Goal: Use online tool/utility: Utilize a website feature to perform a specific function

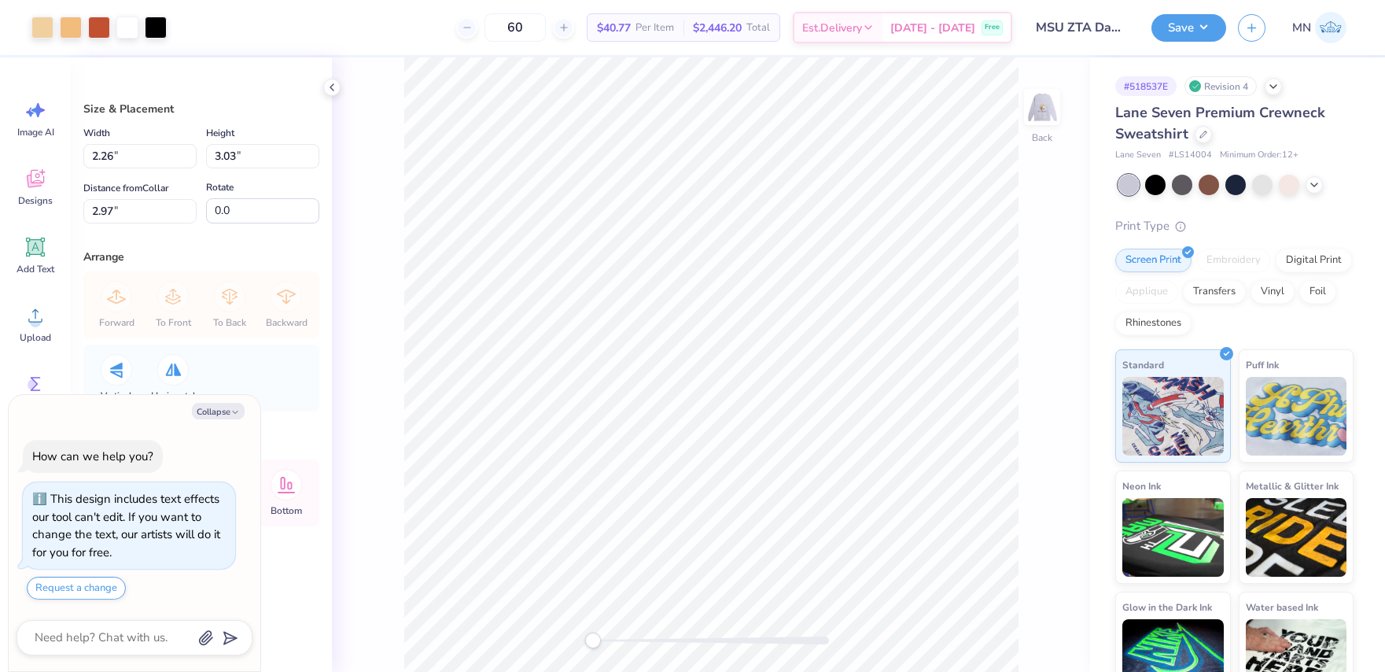
type textarea "x"
type input "13.23"
type input "17.75"
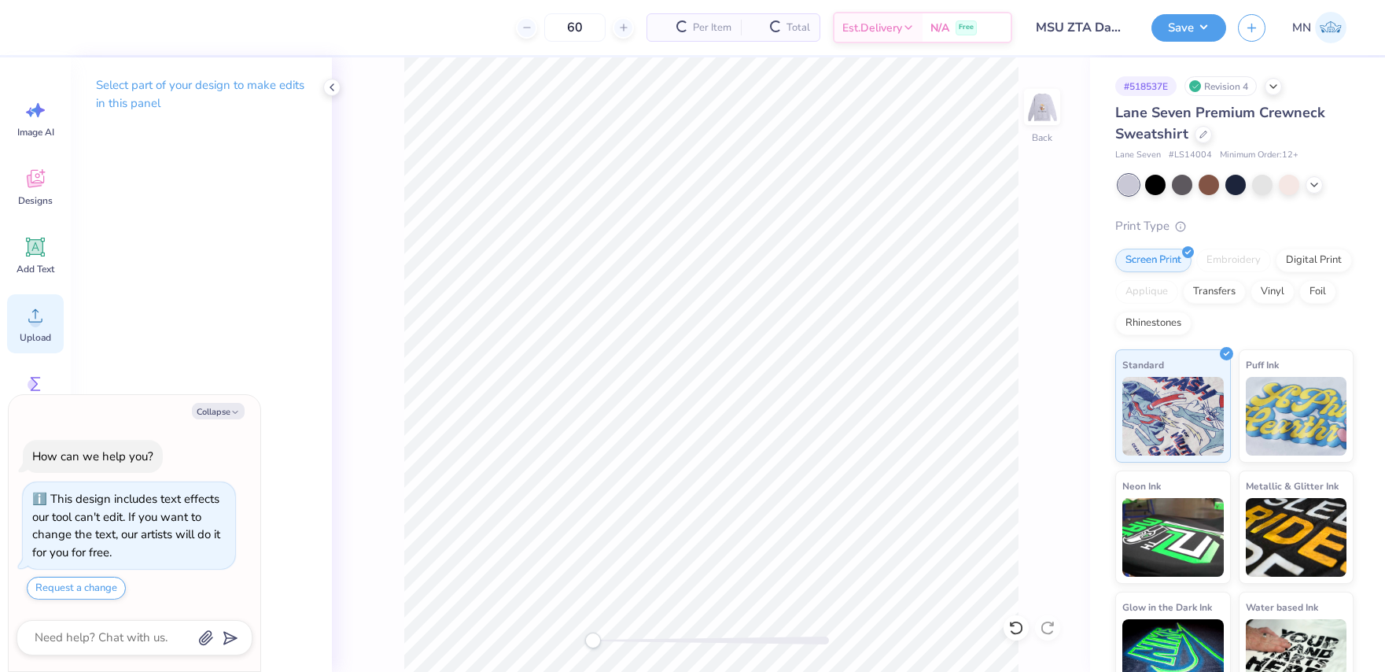
click at [43, 301] on div "Upload" at bounding box center [35, 323] width 57 height 59
click at [35, 322] on circle at bounding box center [35, 321] width 11 height 11
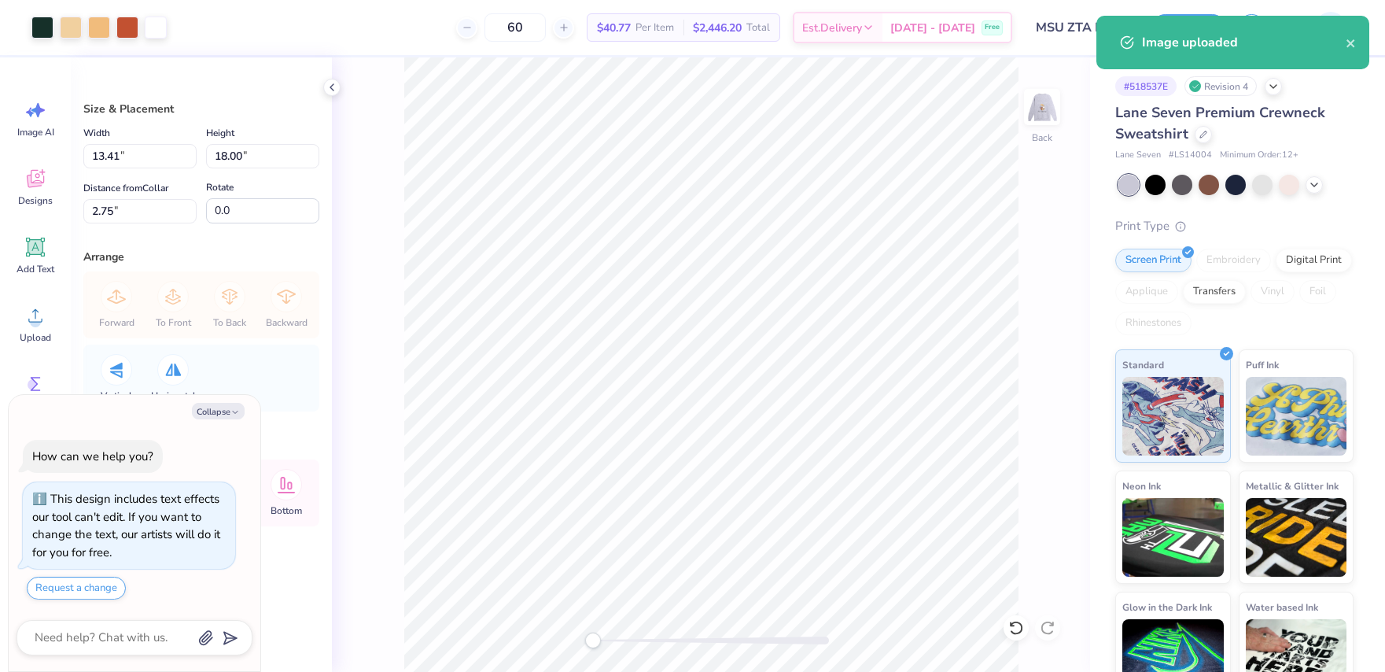
drag, startPoint x: 226, startPoint y: 413, endPoint x: 219, endPoint y: 347, distance: 66.4
click at [226, 411] on button "Collapse" at bounding box center [218, 411] width 53 height 17
type textarea "x"
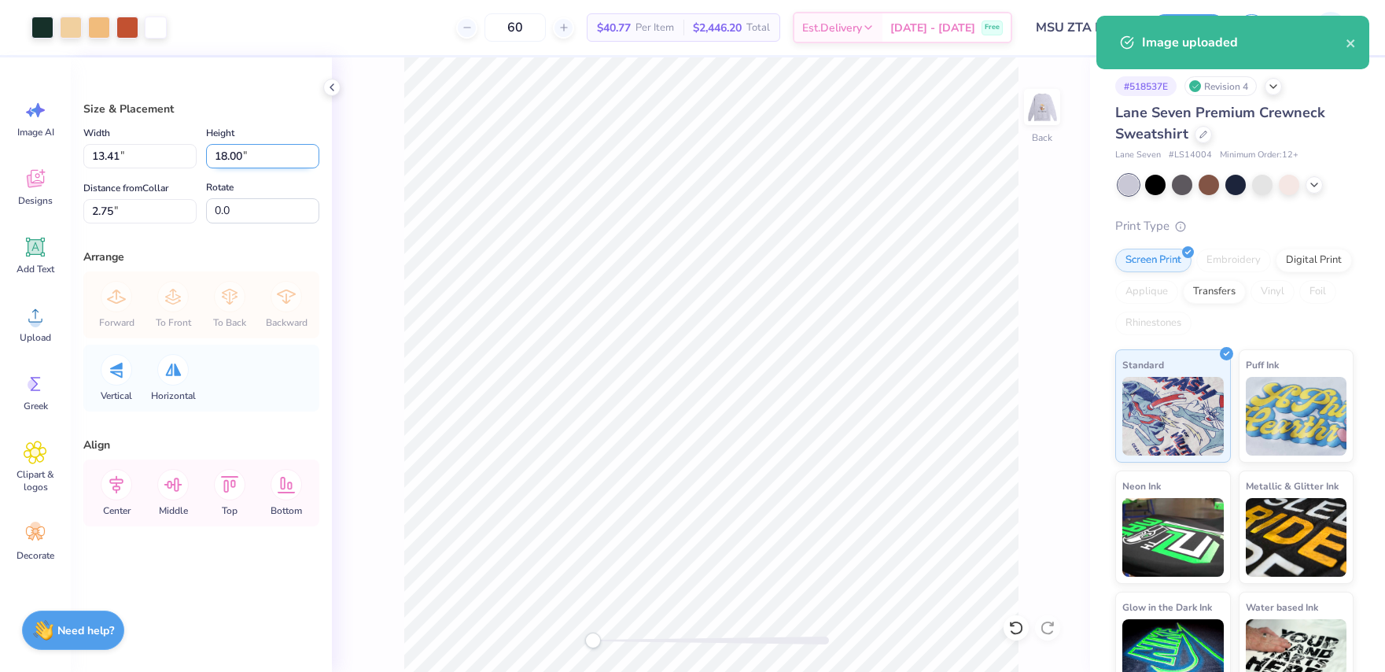
click at [243, 156] on input "18.00" at bounding box center [262, 156] width 113 height 24
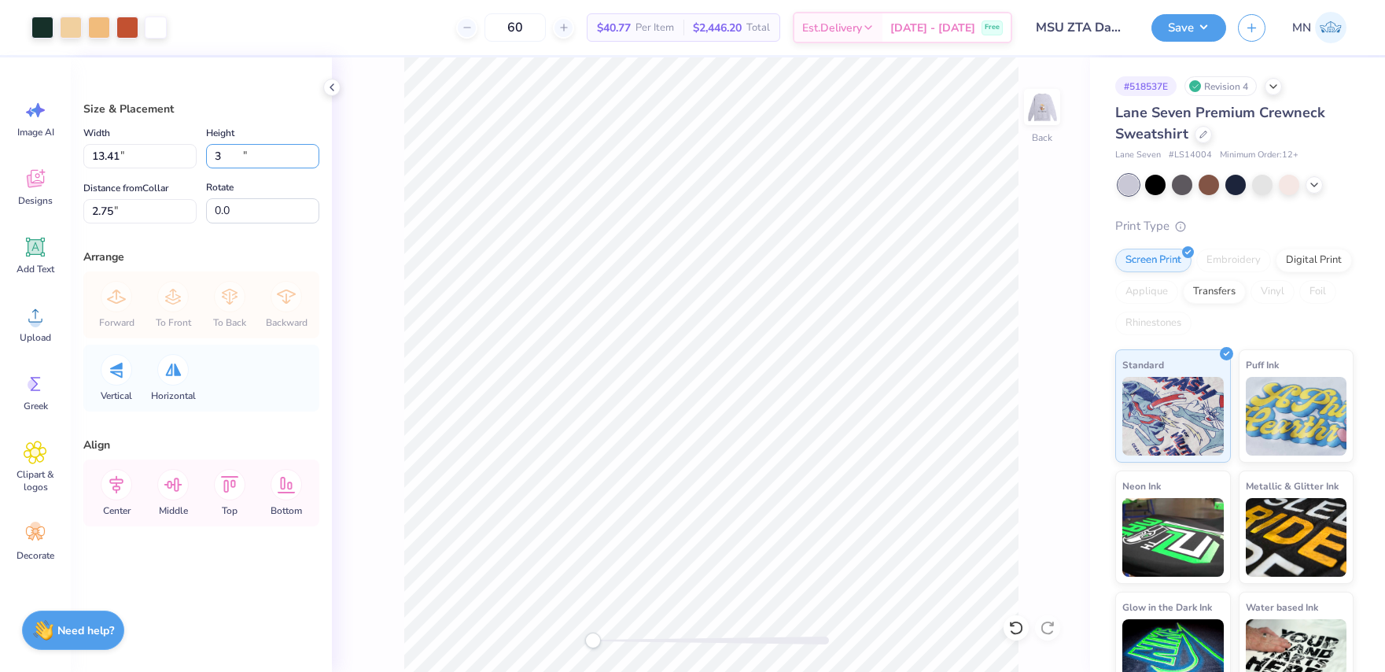
type input "3"
type input "2.24"
type input "3.00"
type input "10.25"
click at [139, 207] on input "10.25" at bounding box center [139, 211] width 113 height 24
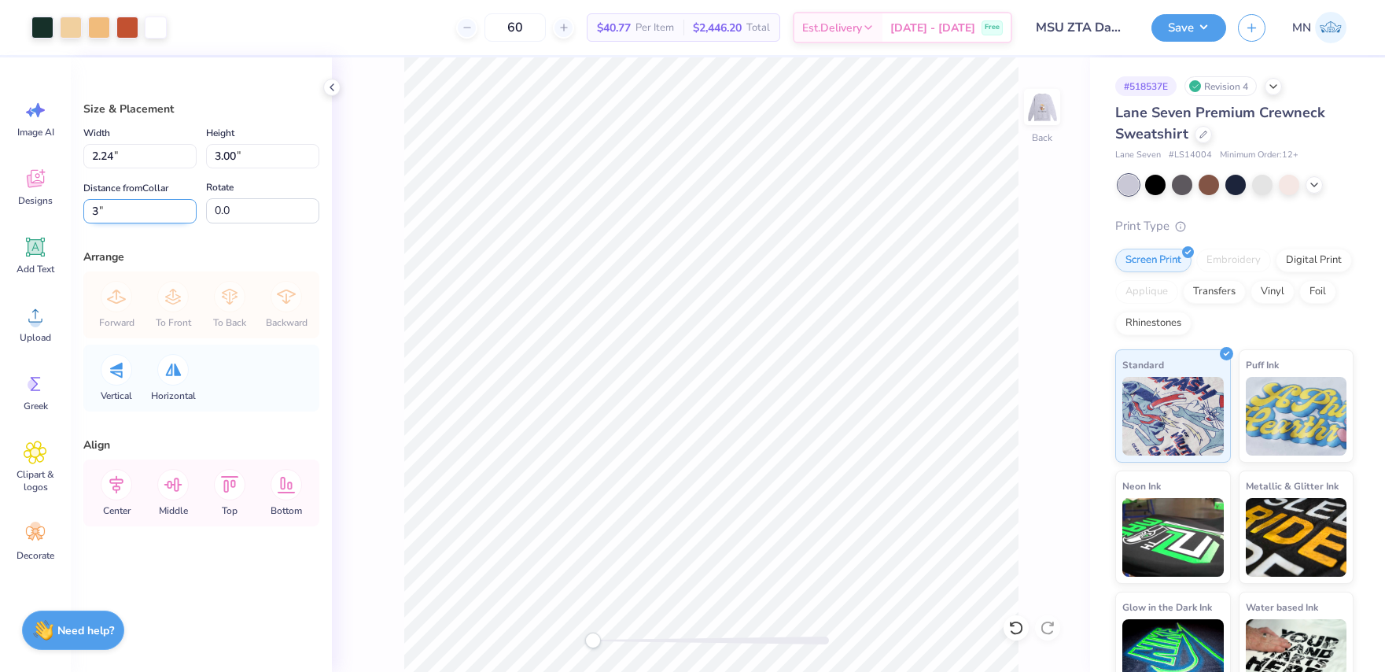
type input "3"
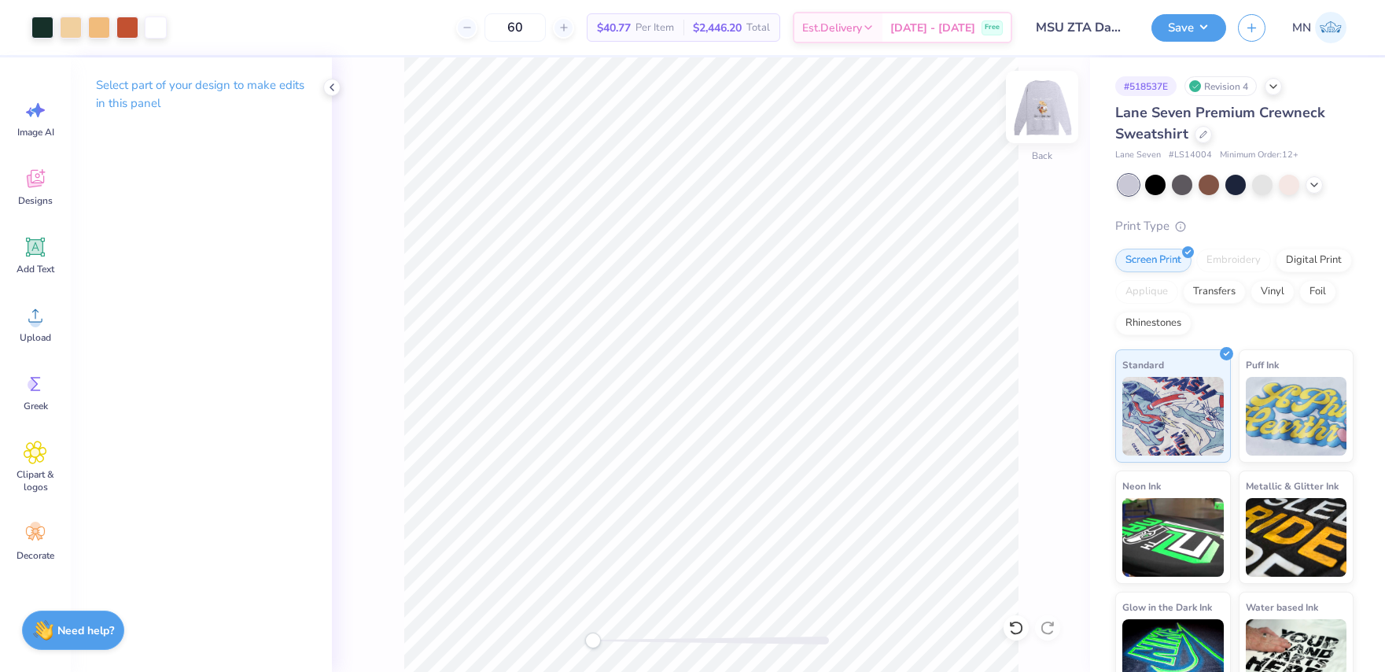
click at [1045, 105] on img at bounding box center [1042, 106] width 63 height 63
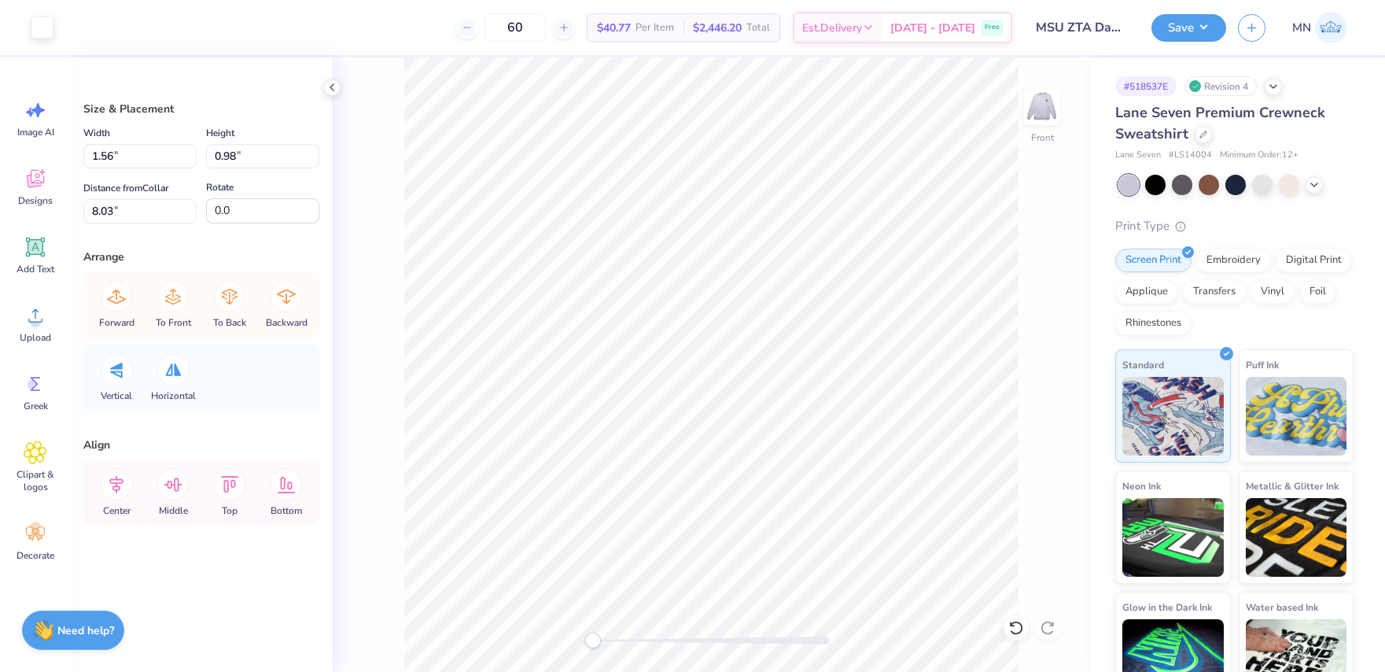
type input "1.23"
type input "0.44"
type input "8.57"
type input "1.04"
type input "0.37"
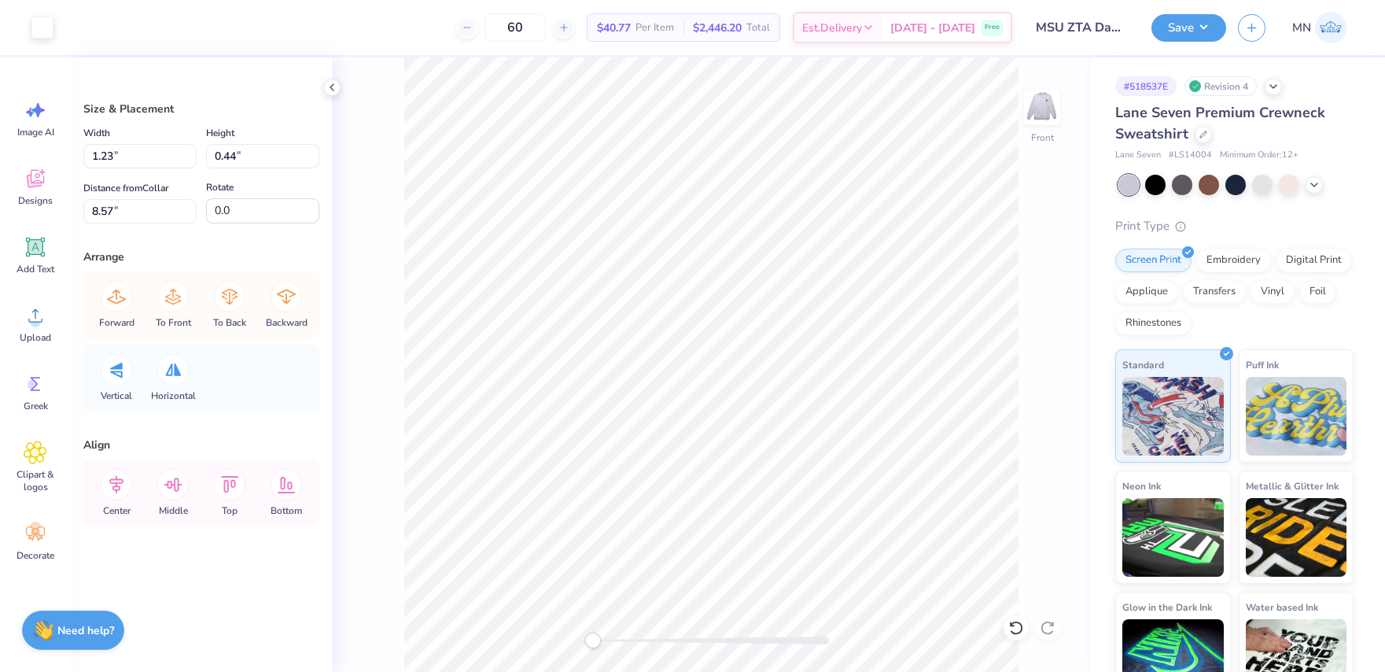
type input "8.64"
type input "1.98"
type input "1.12"
type input "7.89"
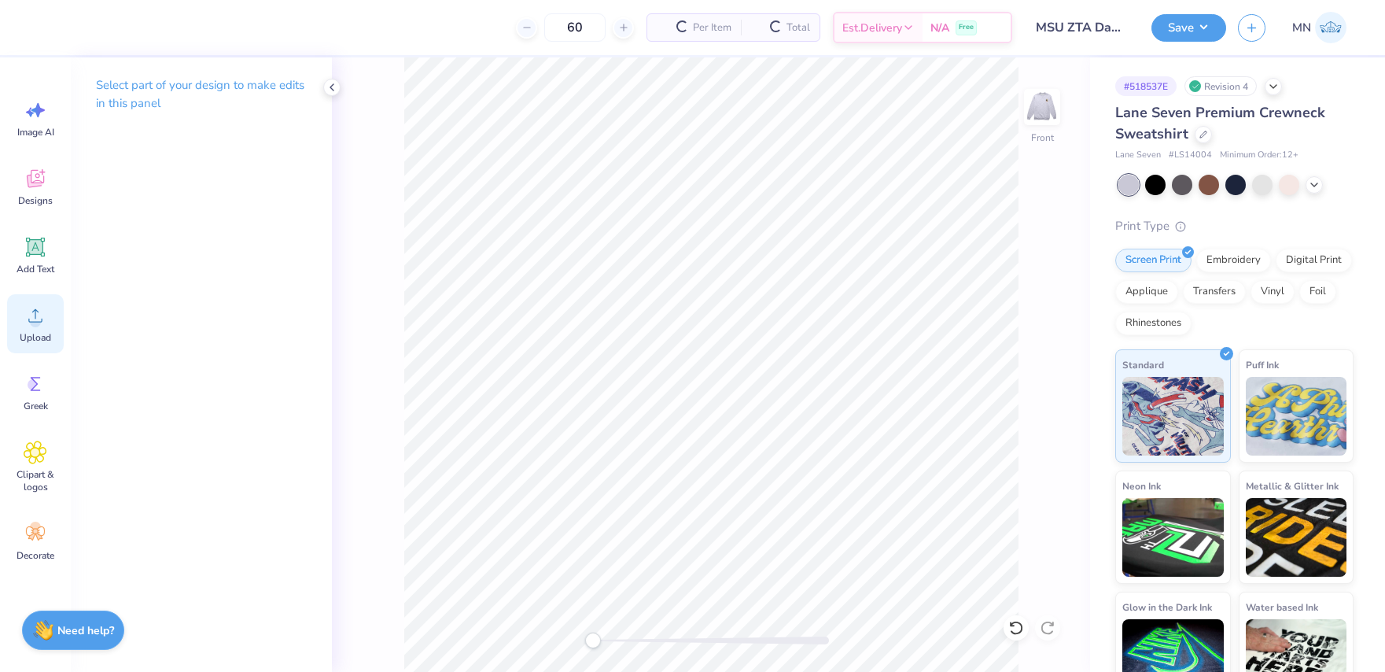
click at [54, 327] on div "Upload" at bounding box center [35, 323] width 57 height 59
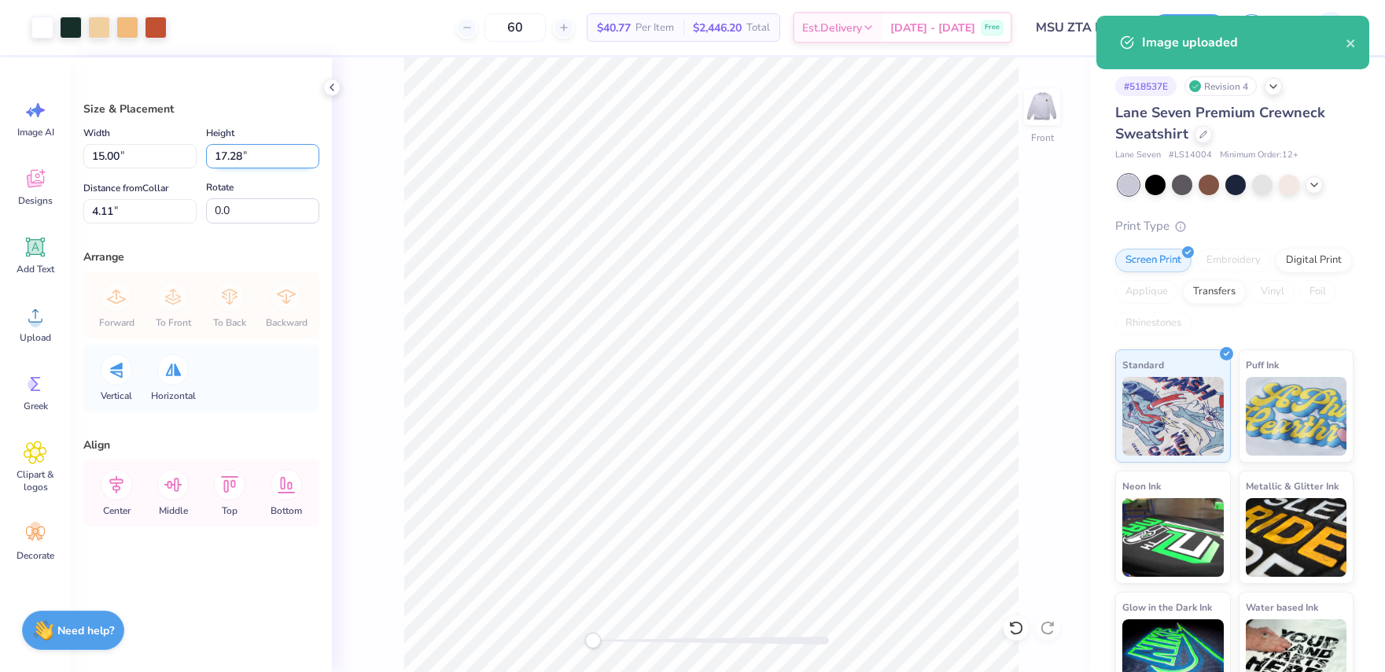
click at [247, 160] on input "17.28" at bounding box center [262, 156] width 113 height 24
type input "14"
type input "12.15"
type input "14.00"
type input "5.75"
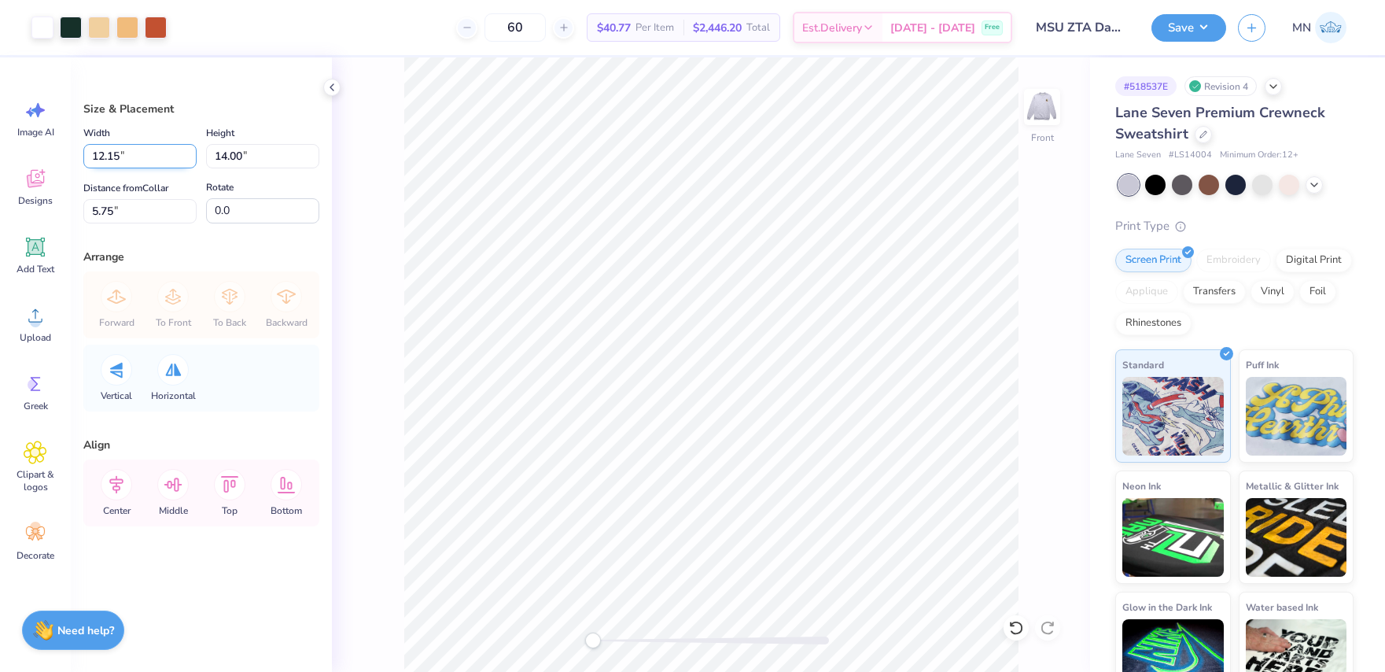
click at [150, 160] on input "12.15" at bounding box center [139, 156] width 113 height 24
type input "12.50"
type input "14.40"
click at [157, 205] on input "5.55" at bounding box center [139, 211] width 113 height 24
type input "3"
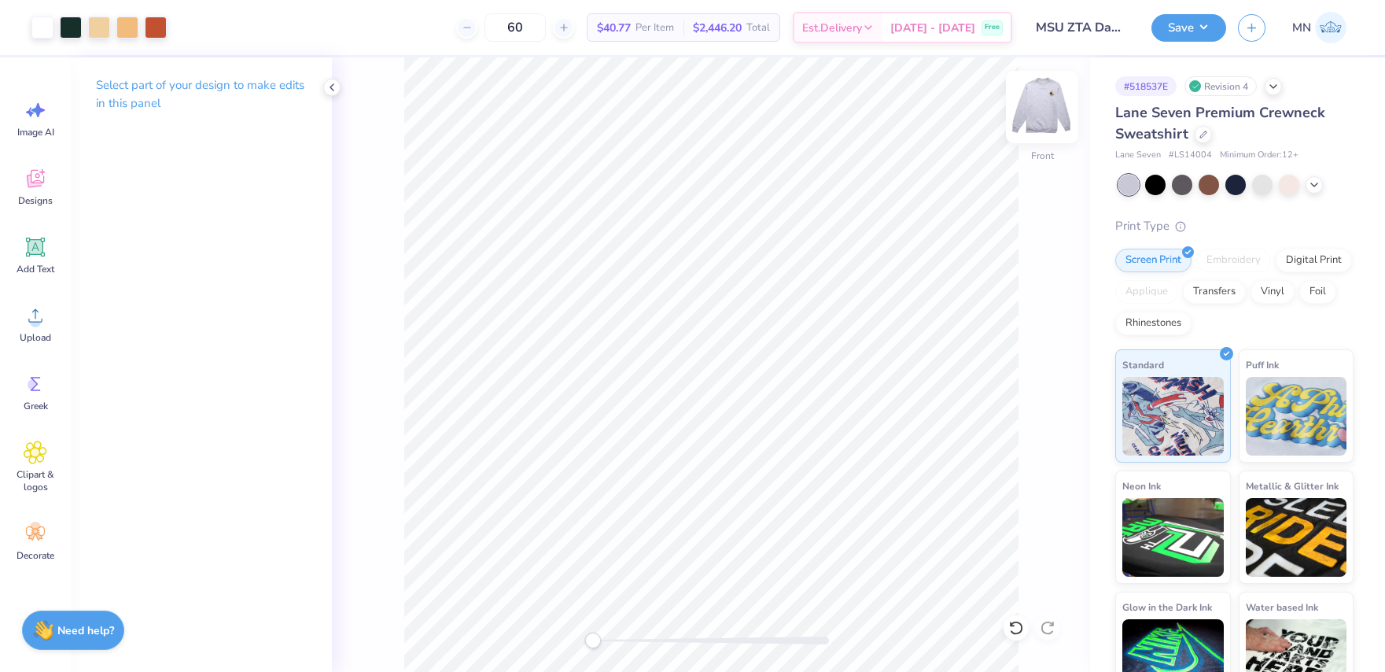
click at [1029, 119] on img at bounding box center [1042, 106] width 63 height 63
click at [1200, 28] on button "Save" at bounding box center [1188, 28] width 75 height 28
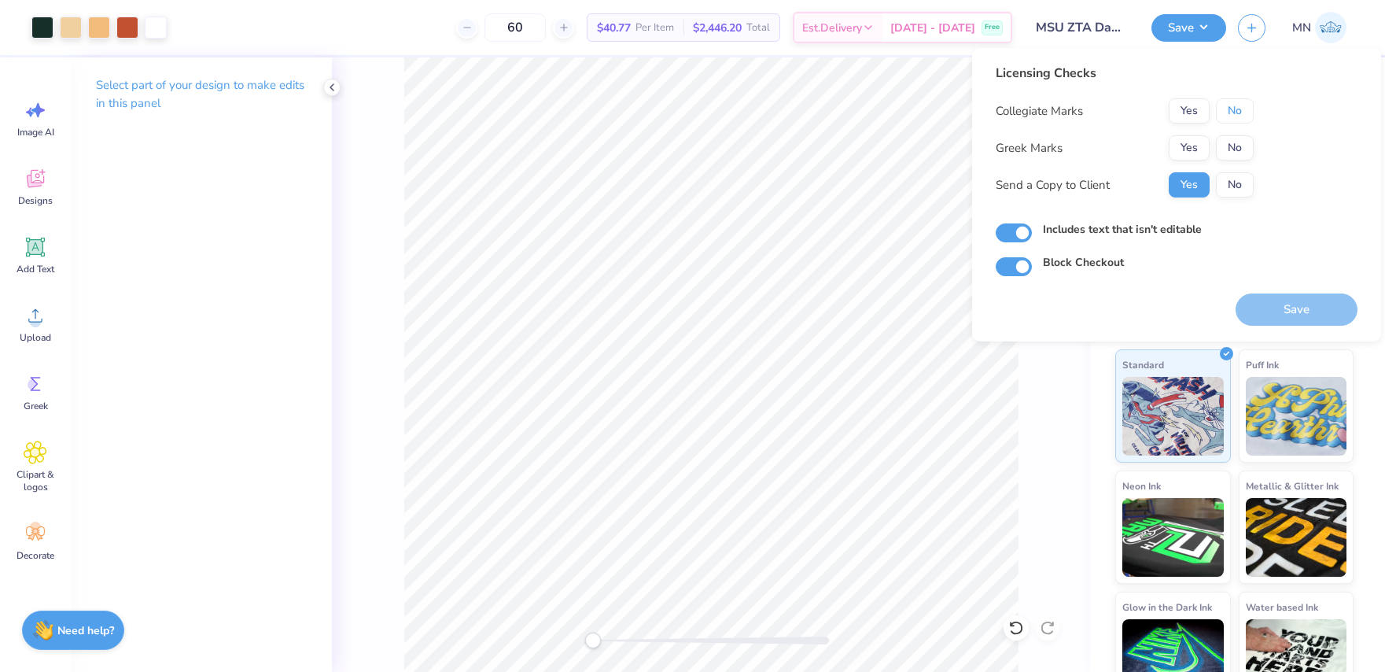
drag, startPoint x: 1231, startPoint y: 101, endPoint x: 1212, endPoint y: 127, distance: 32.1
click at [1231, 102] on button "No" at bounding box center [1235, 110] width 38 height 25
drag, startPoint x: 1182, startPoint y: 145, endPoint x: 1245, endPoint y: 314, distance: 180.4
click at [1181, 145] on button "Yes" at bounding box center [1189, 147] width 41 height 25
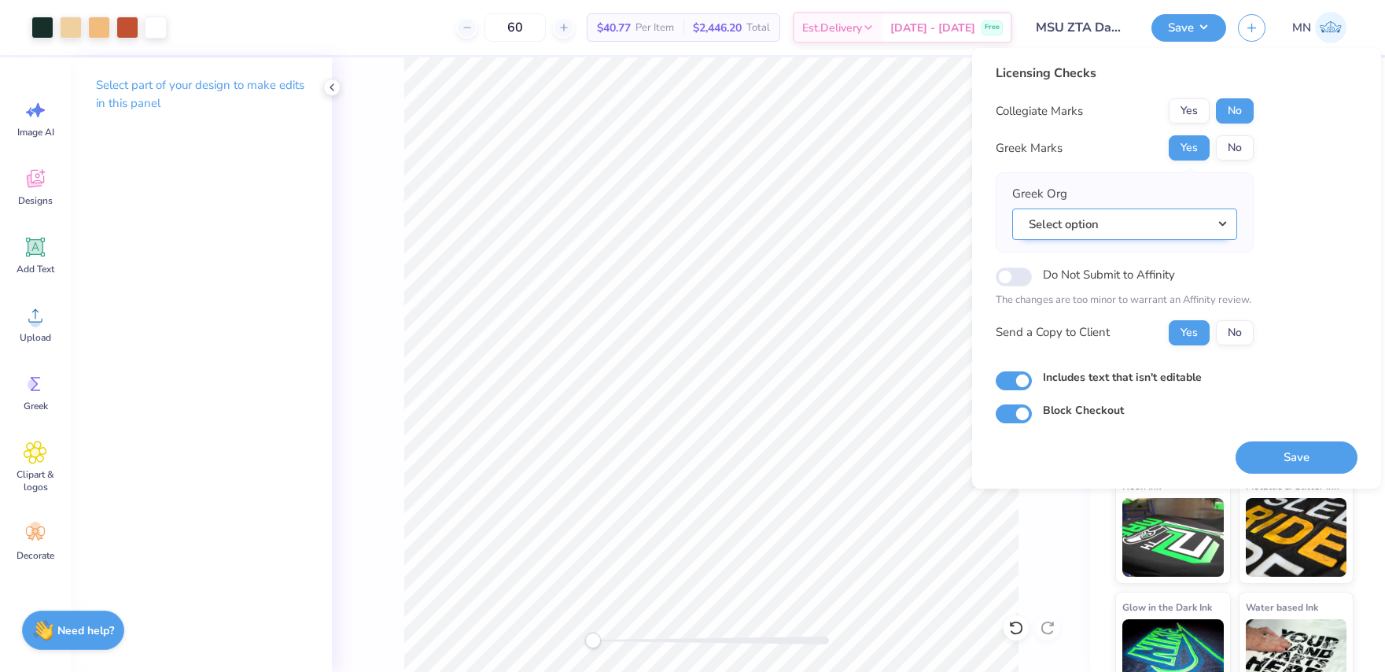
click at [1140, 228] on button "Select option" at bounding box center [1124, 224] width 225 height 32
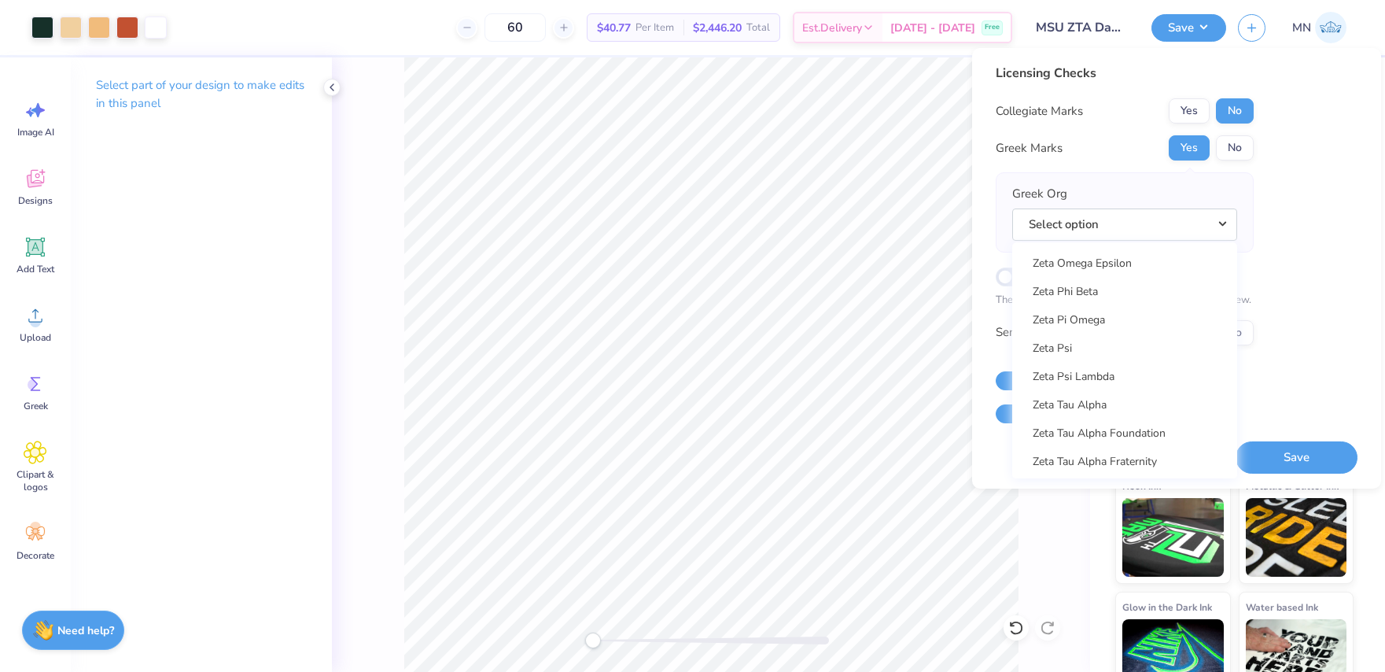
scroll to position [12345, 0]
click at [1140, 354] on link "Zeta Tau Alpha" at bounding box center [1124, 346] width 212 height 26
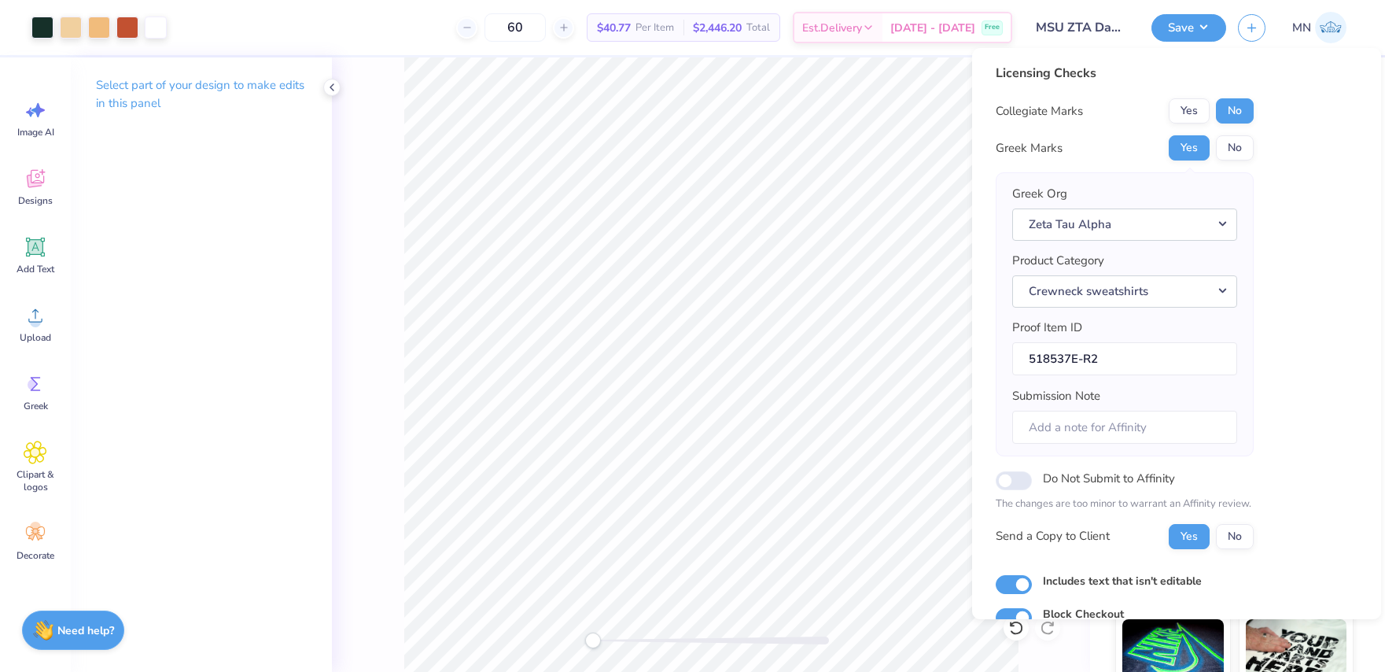
scroll to position [73, 0]
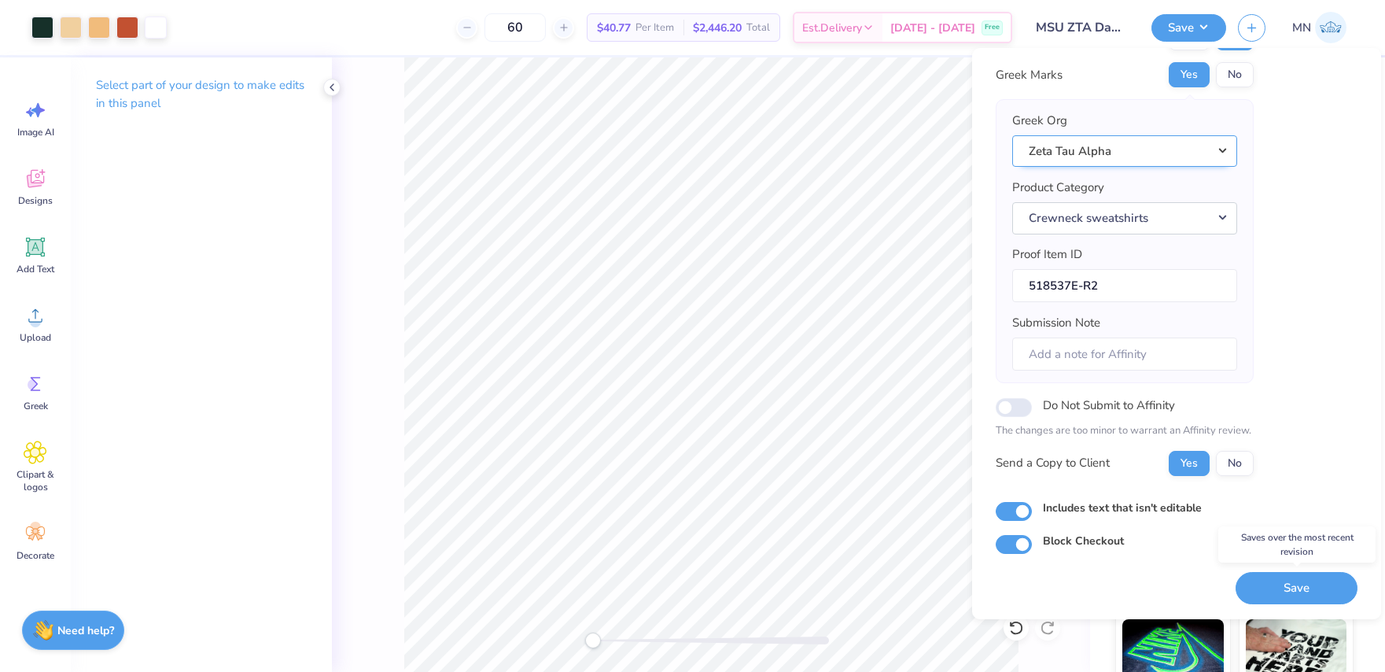
drag, startPoint x: 1286, startPoint y: 583, endPoint x: 1064, endPoint y: 150, distance: 486.1
click at [1285, 582] on button "Save" at bounding box center [1296, 588] width 122 height 32
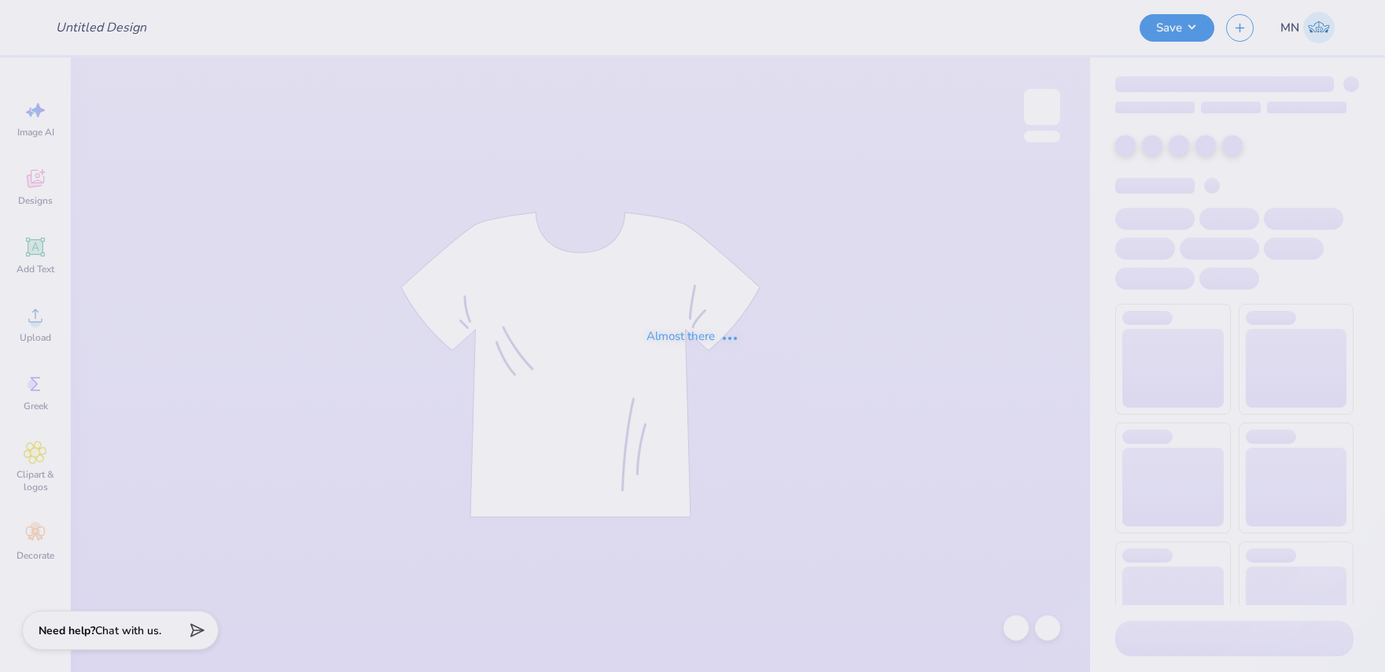
type input "Florida Gulf Coast University : Olivia Cheney"
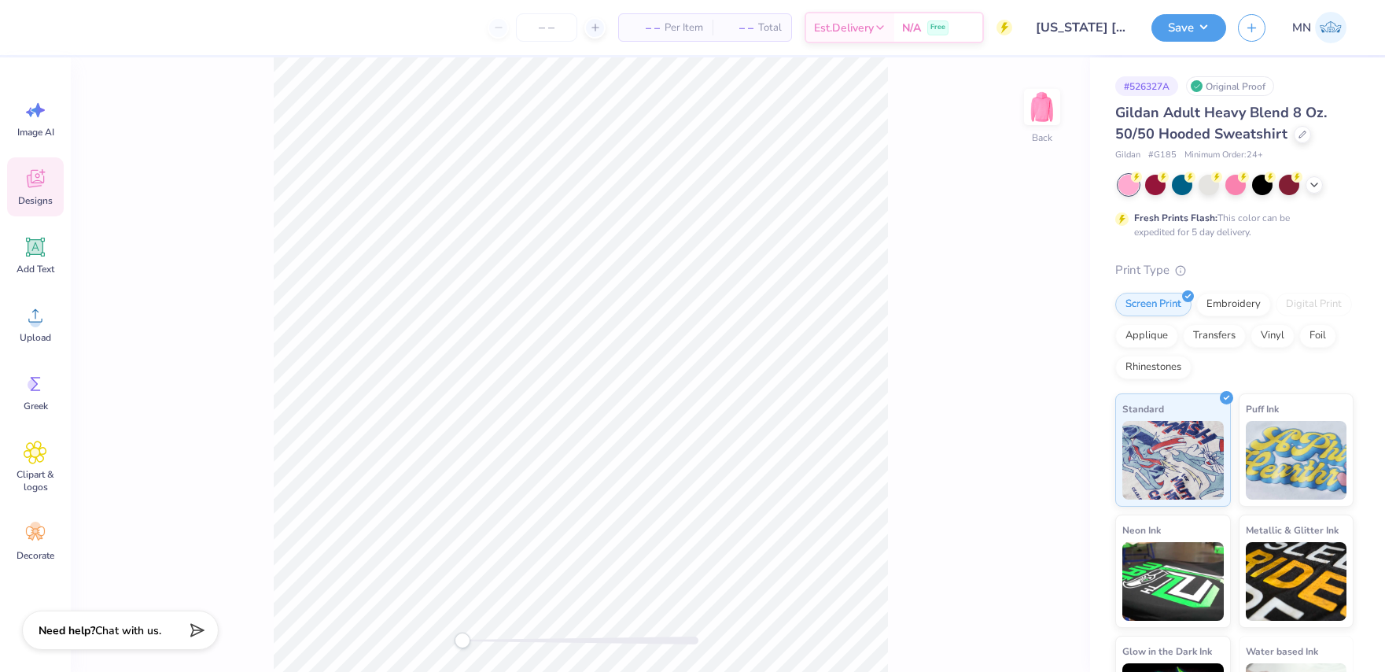
click at [39, 164] on div "Designs" at bounding box center [35, 186] width 57 height 59
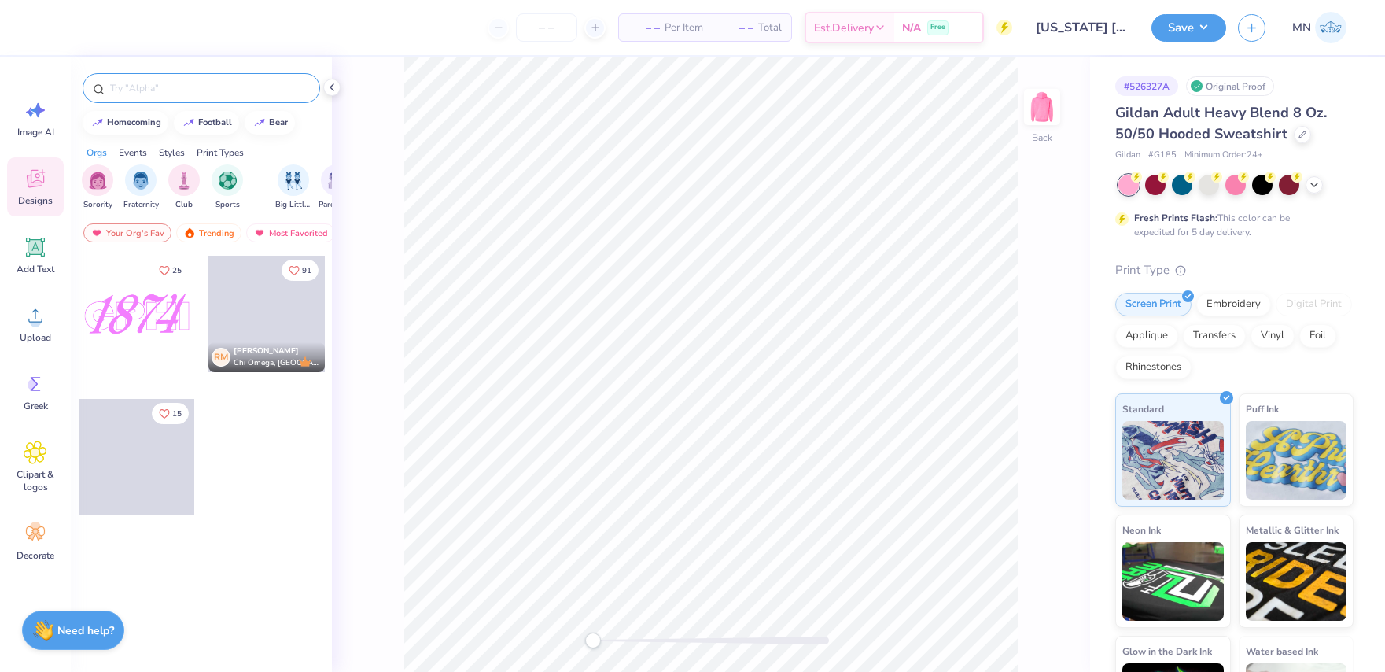
click at [159, 95] on input "text" at bounding box center [209, 88] width 201 height 16
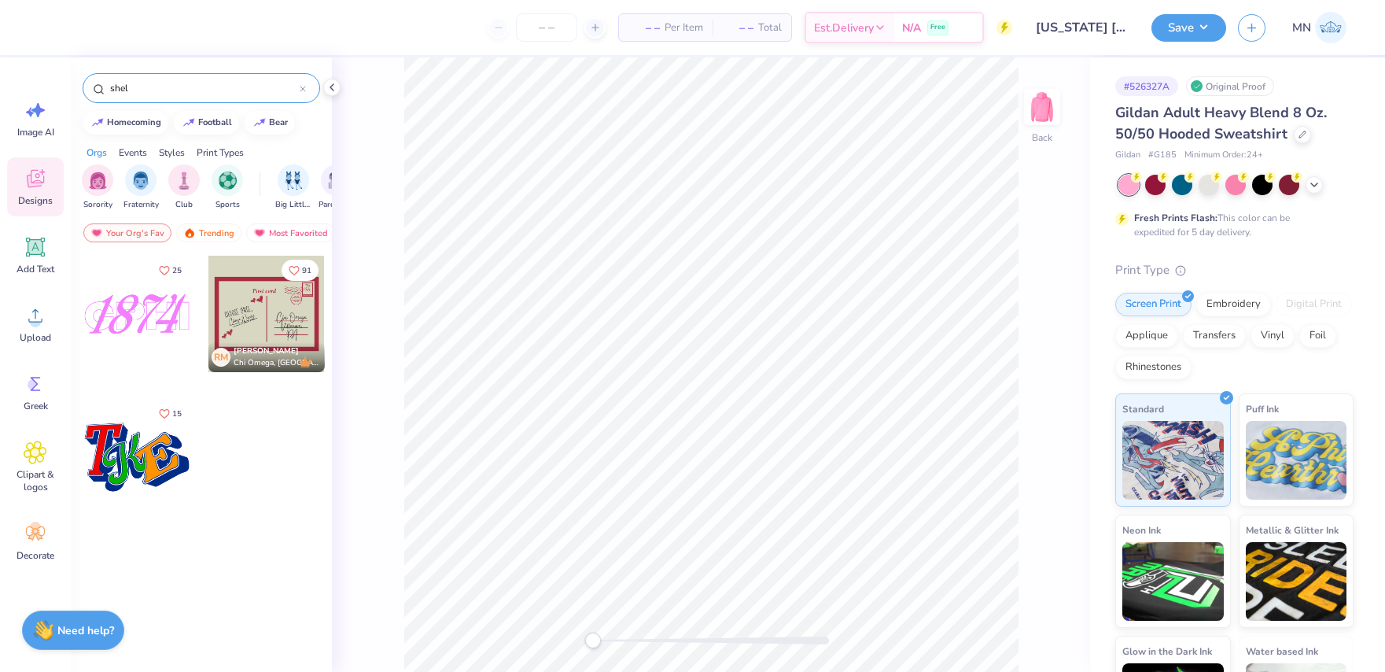
type input "shell"
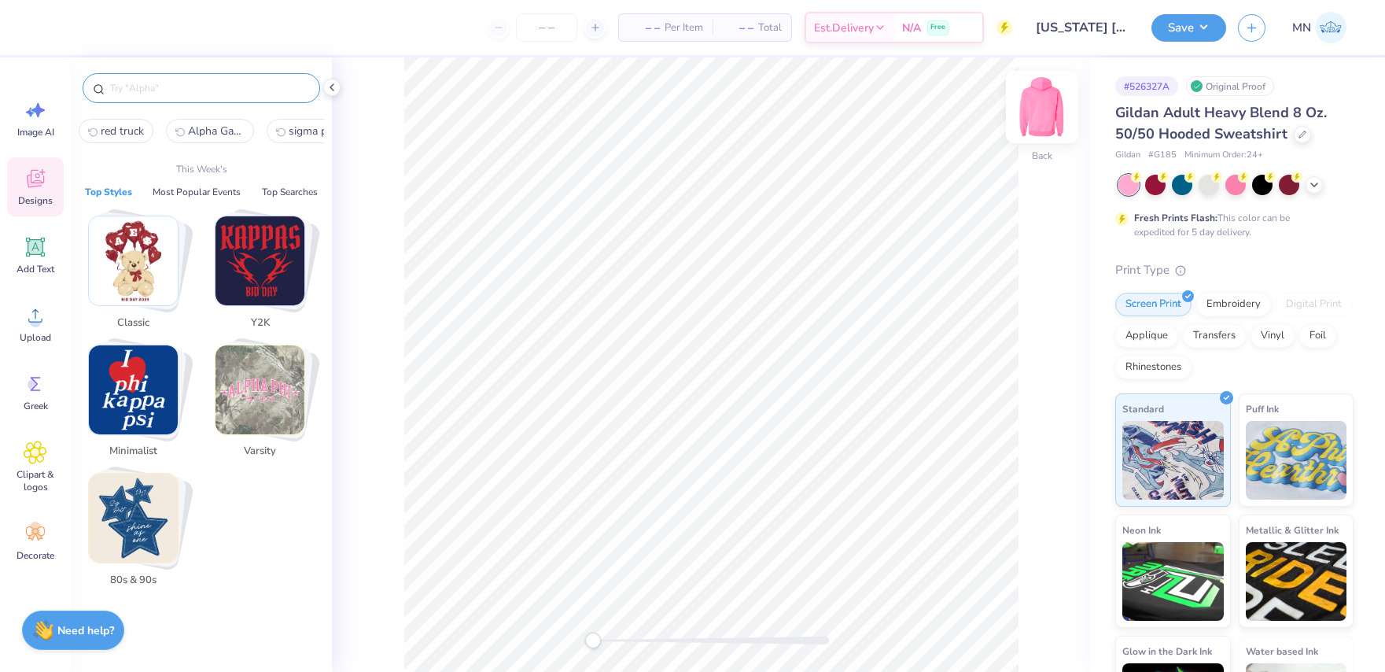
click at [1054, 123] on img at bounding box center [1042, 106] width 63 height 63
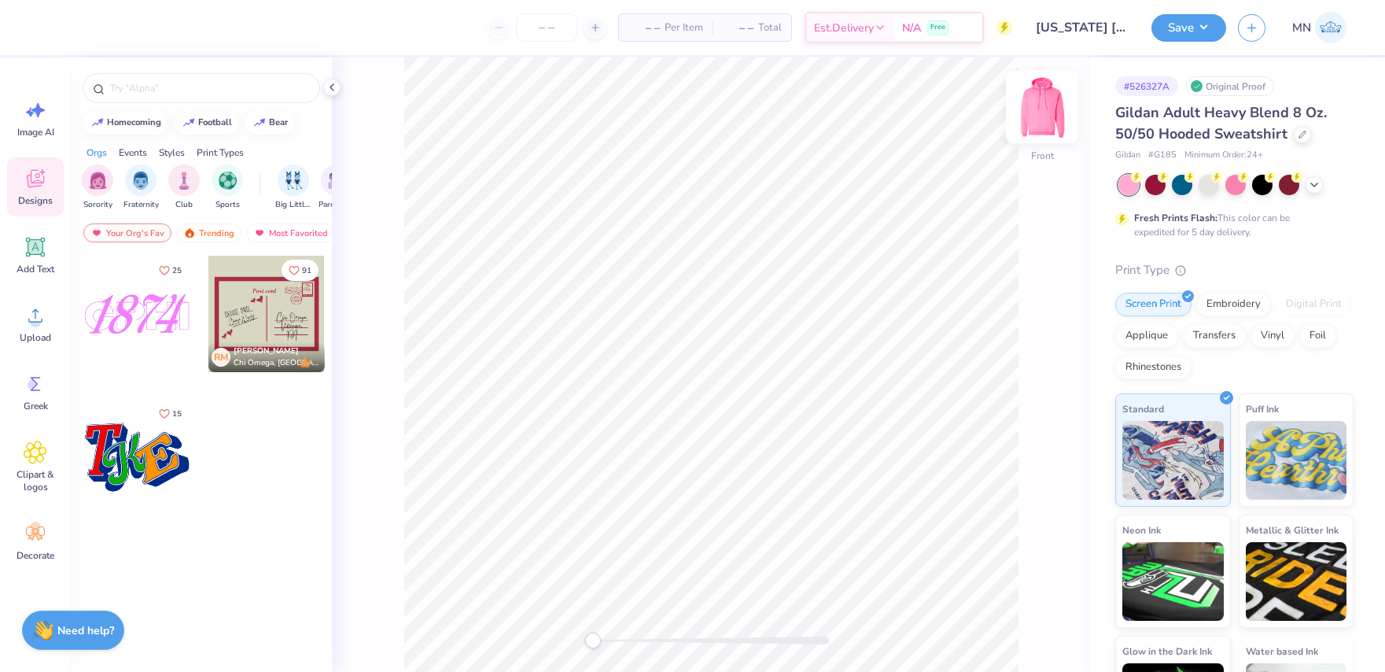
click at [1048, 116] on img at bounding box center [1042, 106] width 63 height 63
drag, startPoint x: 30, startPoint y: 328, endPoint x: 61, endPoint y: 321, distance: 31.5
click at [33, 328] on div "Upload" at bounding box center [35, 323] width 57 height 59
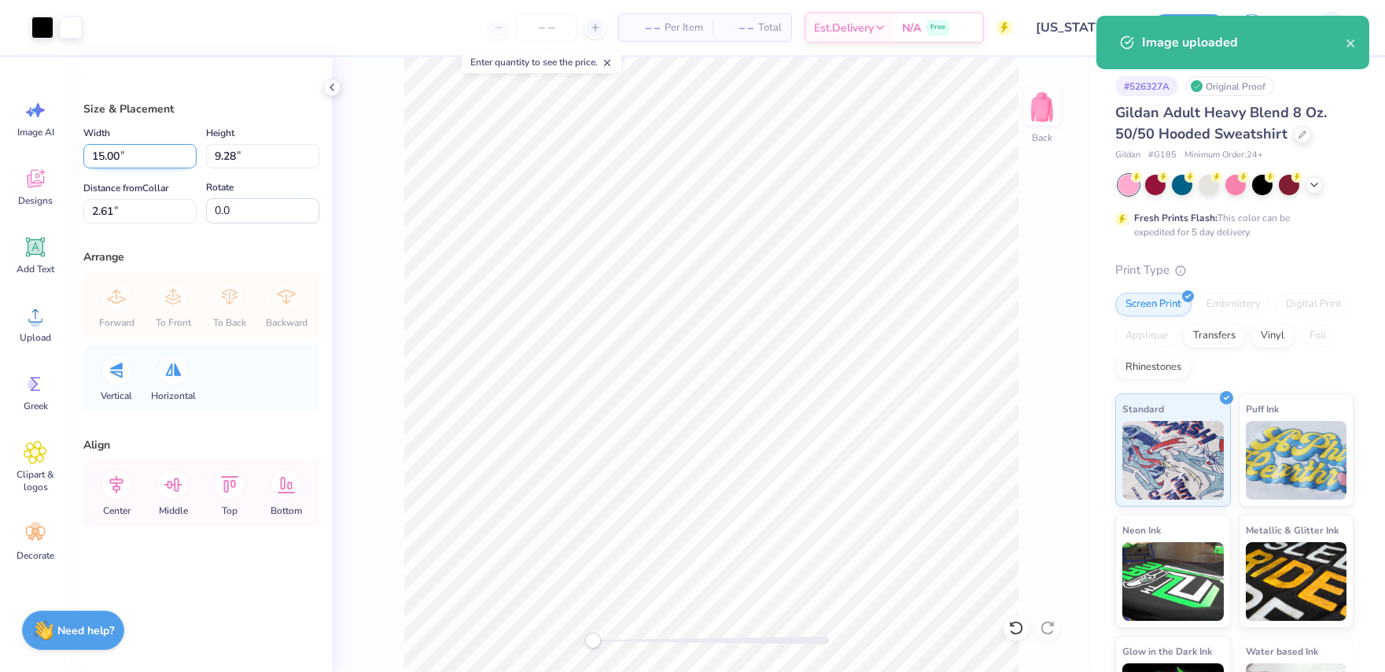
click at [145, 160] on input "15.00" at bounding box center [139, 156] width 113 height 24
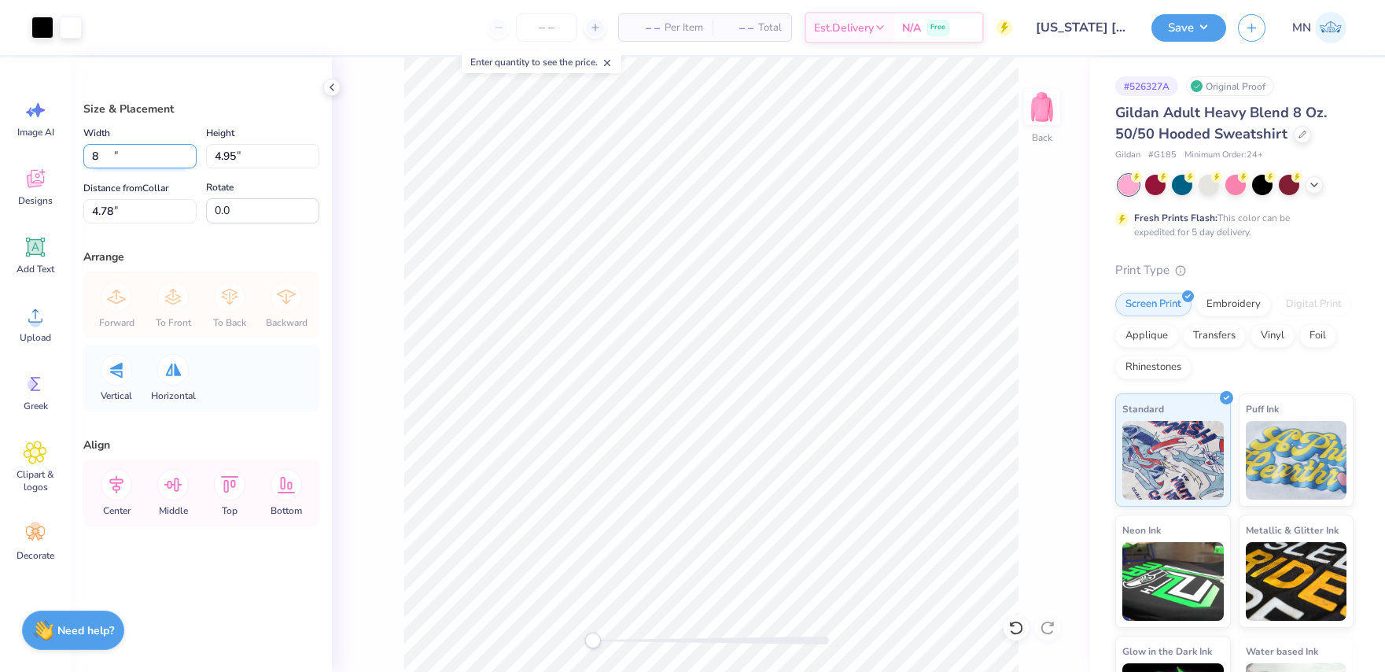
type input "8.00"
type input "4.95"
click at [156, 211] on input "4.78" at bounding box center [139, 211] width 113 height 24
type input "3"
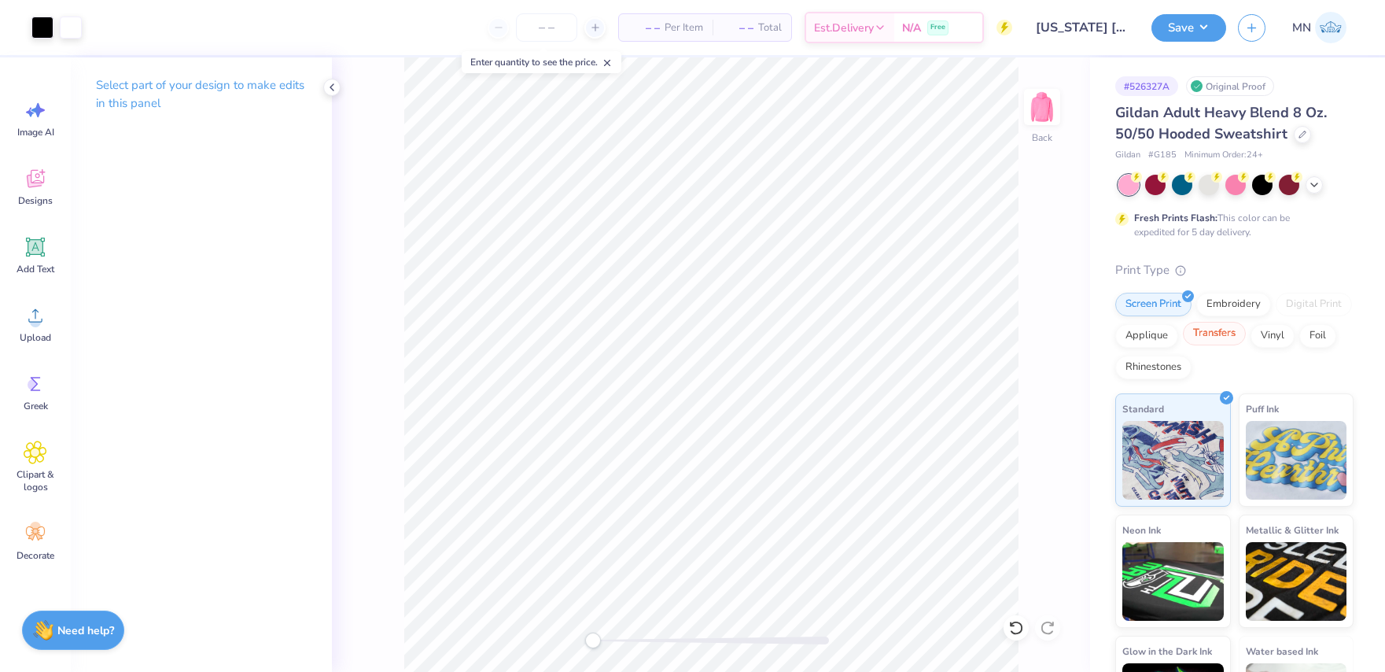
scroll to position [77, 0]
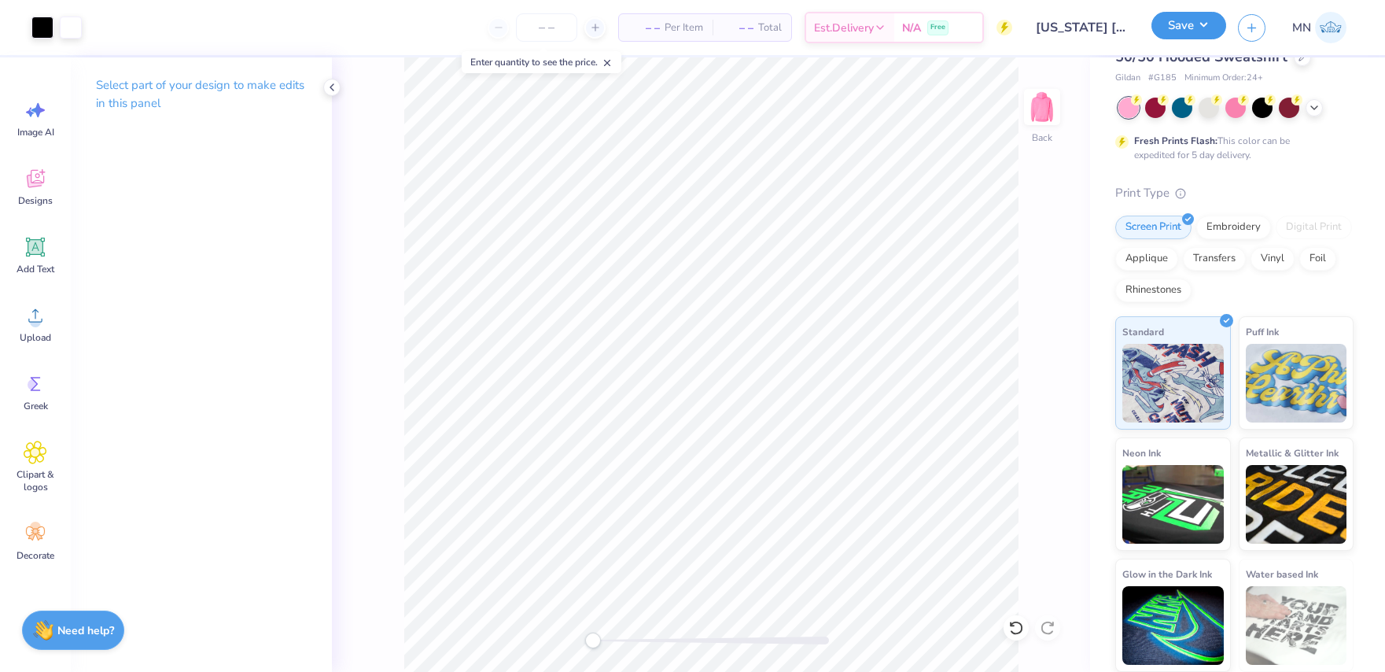
click at [1190, 27] on button "Save" at bounding box center [1188, 26] width 75 height 28
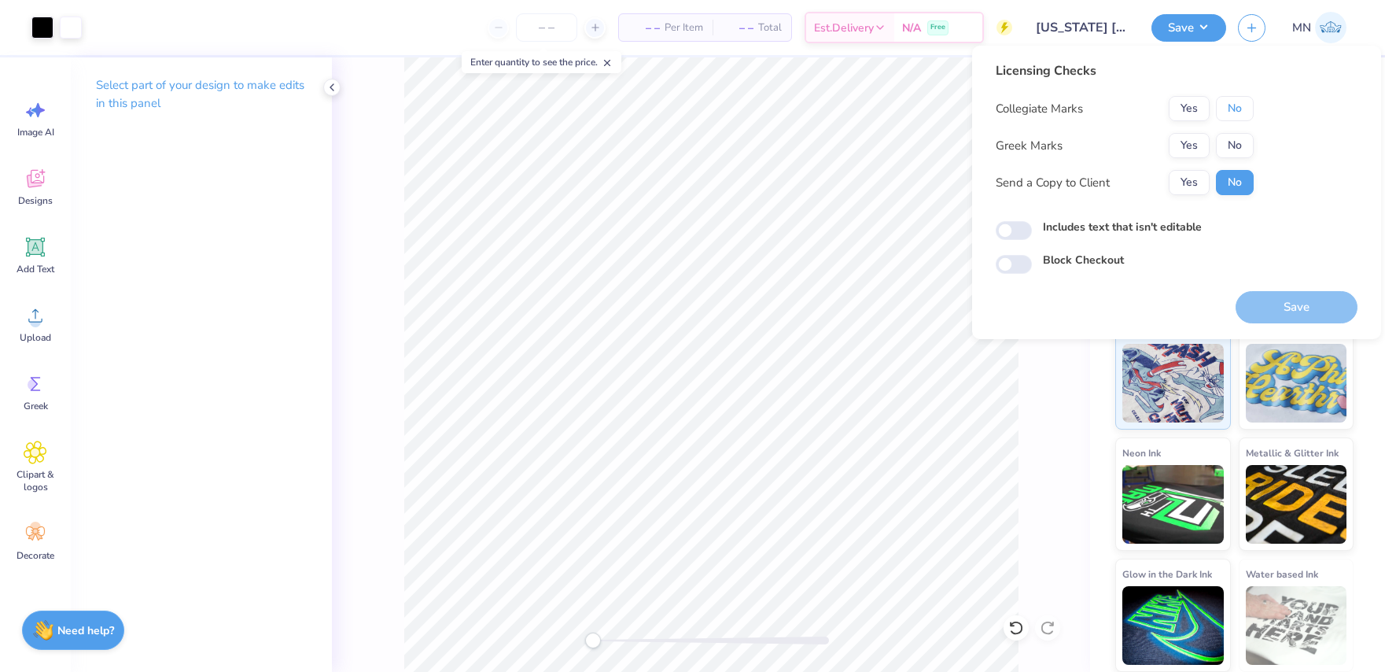
drag, startPoint x: 1232, startPoint y: 109, endPoint x: 1194, endPoint y: 160, distance: 63.5
click at [1231, 113] on button "No" at bounding box center [1235, 108] width 38 height 25
drag, startPoint x: 1184, startPoint y: 152, endPoint x: 1186, endPoint y: 160, distance: 8.8
click at [1184, 153] on button "Yes" at bounding box center [1189, 145] width 41 height 25
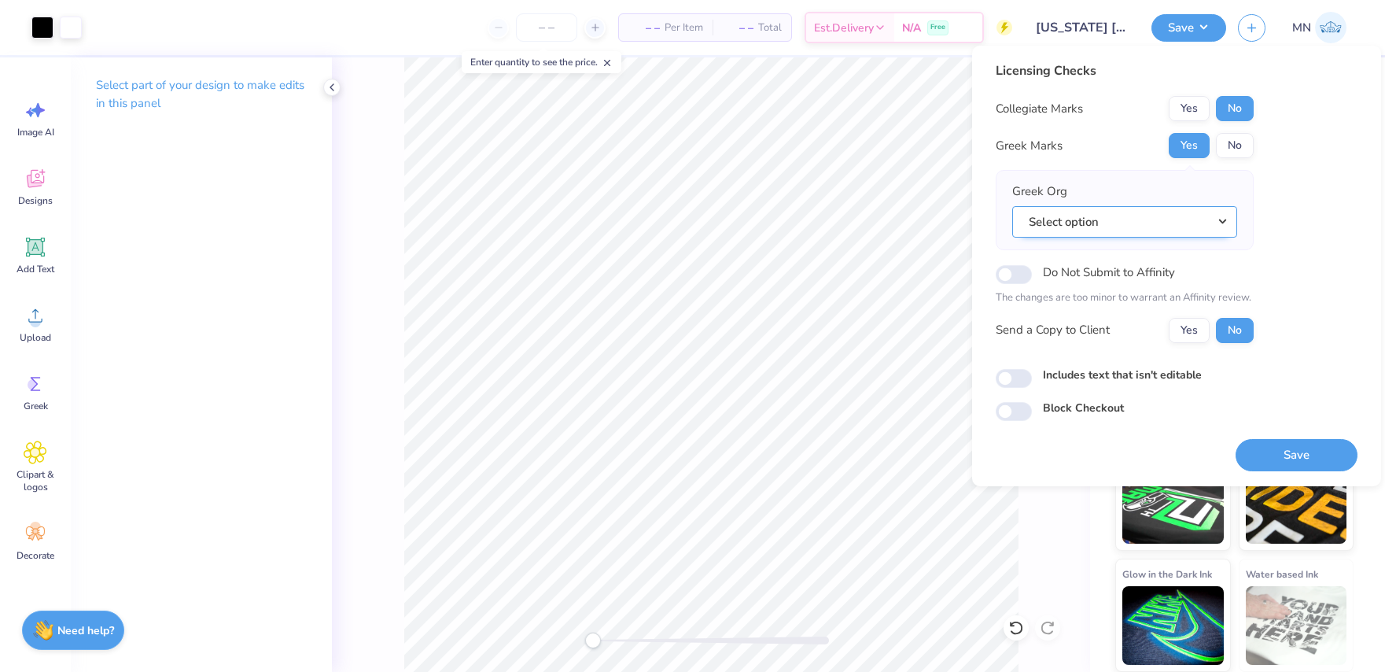
drag, startPoint x: 1147, startPoint y: 221, endPoint x: 1146, endPoint y: 231, distance: 10.3
click at [1147, 223] on button "Select option" at bounding box center [1124, 222] width 225 height 32
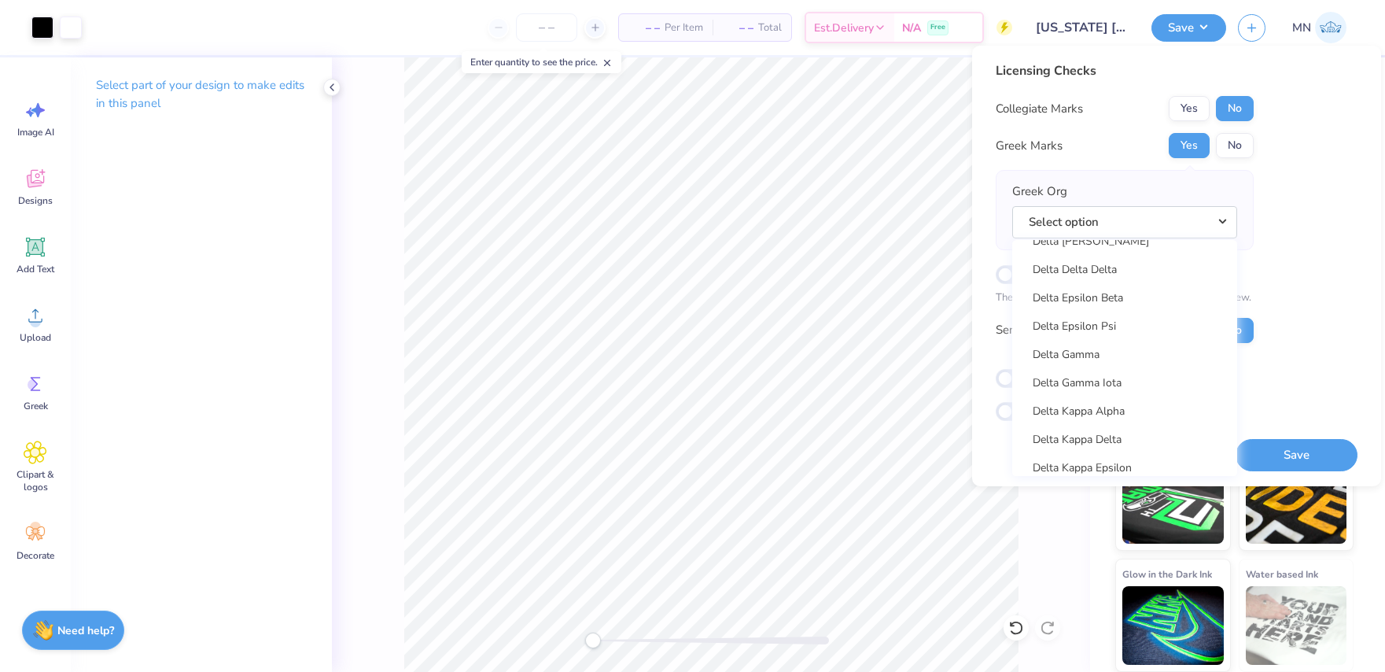
scroll to position [3553, 0]
click at [1128, 273] on link "Delta Delta Delta" at bounding box center [1124, 273] width 212 height 26
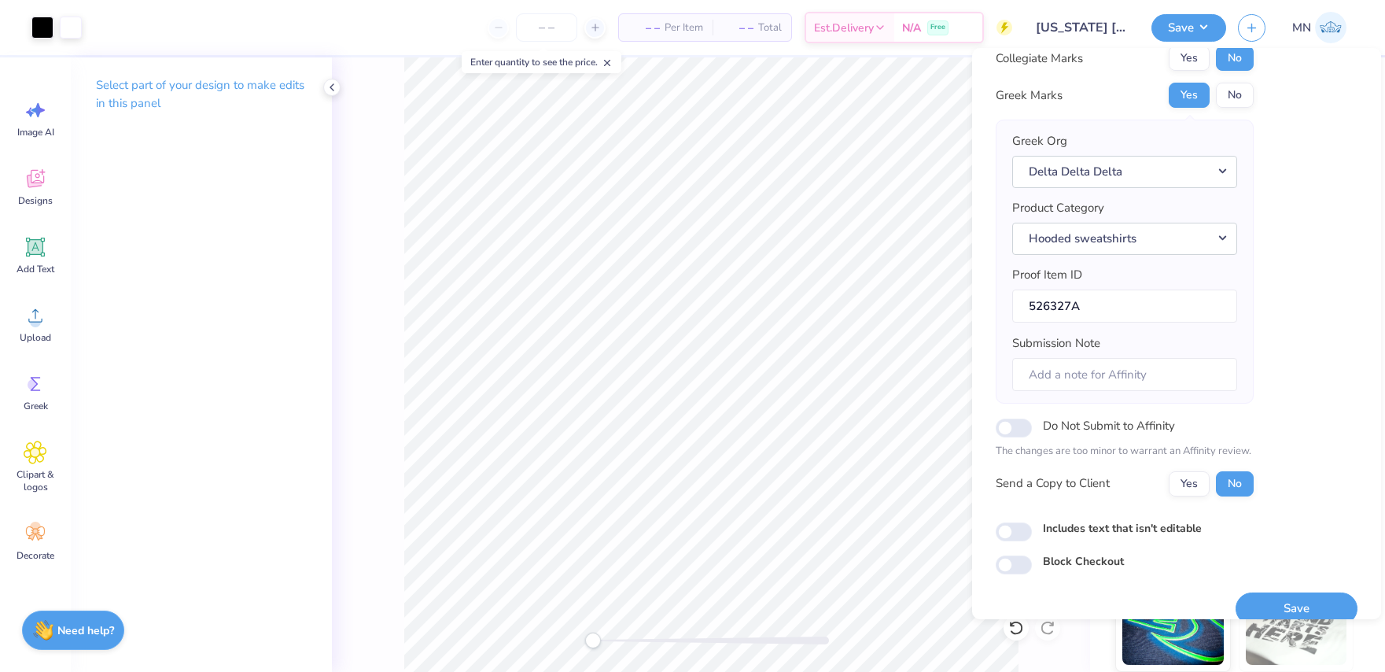
scroll to position [73, 0]
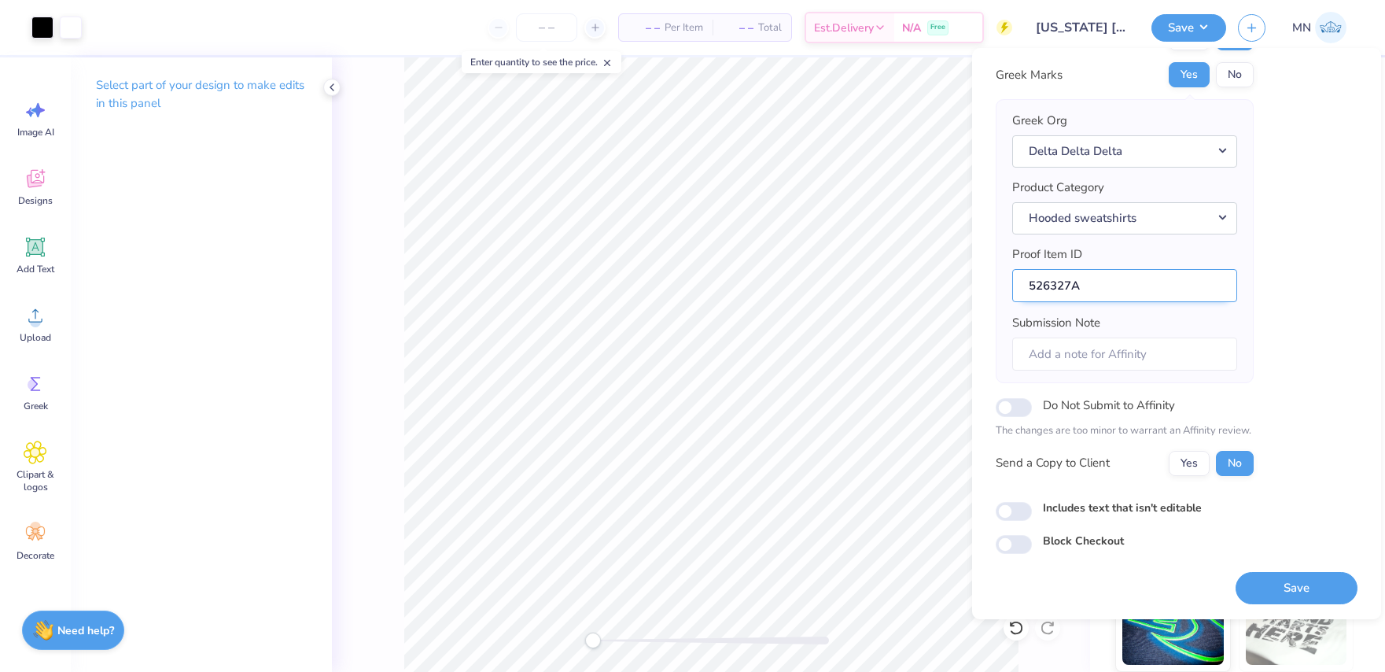
drag, startPoint x: 1283, startPoint y: 577, endPoint x: 1149, endPoint y: 286, distance: 320.2
click at [1283, 577] on button "Save" at bounding box center [1296, 588] width 122 height 32
